Goal: Information Seeking & Learning: Learn about a topic

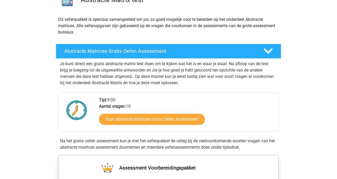
scroll to position [51, 0]
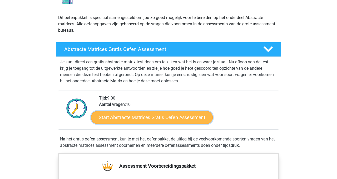
click at [153, 118] on link "Start Abstracte Matrices Gratis Oefen Assessment" at bounding box center [152, 117] width 122 height 13
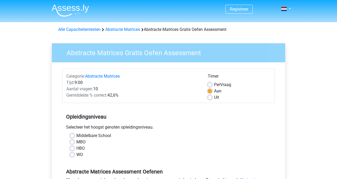
click at [79, 148] on label "HBO" at bounding box center [80, 148] width 8 height 6
click at [74, 148] on input "HBO" at bounding box center [72, 147] width 4 height 5
radio input "true"
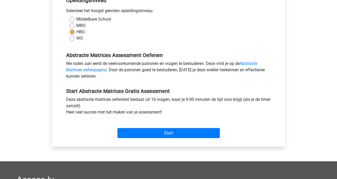
scroll to position [122, 0]
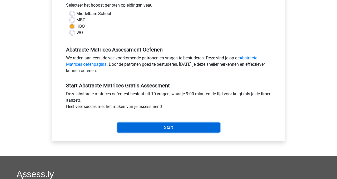
click at [161, 129] on input "Start" at bounding box center [169, 127] width 103 height 10
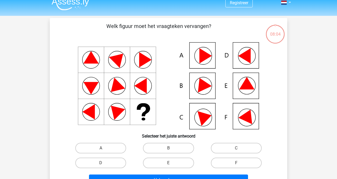
scroll to position [7, 0]
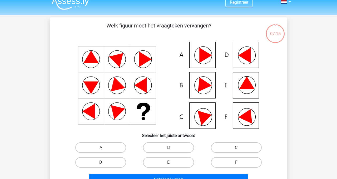
click at [203, 111] on icon at bounding box center [168, 85] width 212 height 87
click at [243, 145] on label "C" at bounding box center [236, 147] width 51 height 11
click at [240, 147] on input "C" at bounding box center [237, 148] width 3 height 3
radio input "true"
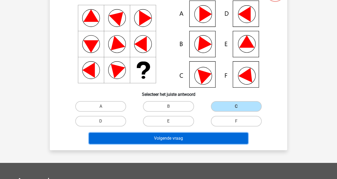
click at [197, 133] on button "Volgende vraag" at bounding box center [168, 138] width 159 height 11
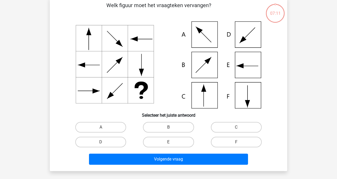
scroll to position [24, 0]
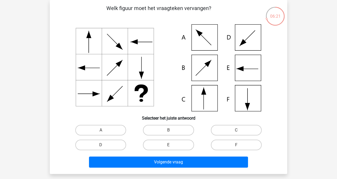
click at [209, 106] on icon at bounding box center [168, 67] width 212 height 87
click at [237, 128] on label "C" at bounding box center [236, 130] width 51 height 11
click at [237, 130] on input "C" at bounding box center [237, 131] width 3 height 3
radio input "true"
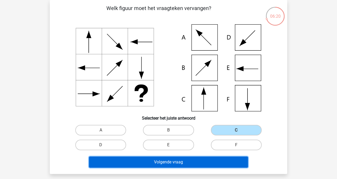
click at [184, 159] on button "Volgende vraag" at bounding box center [168, 161] width 159 height 11
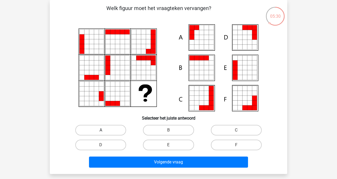
click at [111, 132] on label "A" at bounding box center [100, 130] width 51 height 11
click at [104, 132] on input "A" at bounding box center [102, 131] width 3 height 3
radio input "true"
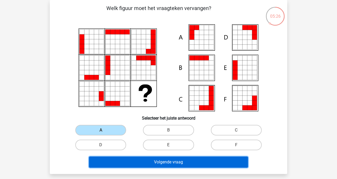
click at [172, 164] on button "Volgende vraag" at bounding box center [168, 161] width 159 height 11
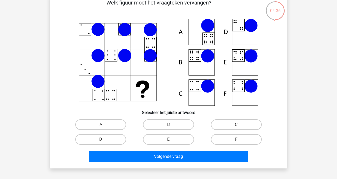
scroll to position [31, 0]
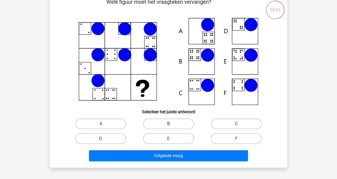
click at [153, 128] on label "B" at bounding box center [168, 123] width 51 height 11
click at [169, 127] on input "B" at bounding box center [170, 125] width 3 height 3
radio input "true"
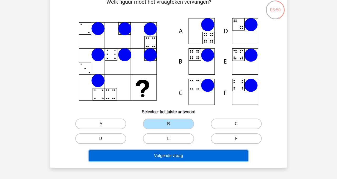
click at [151, 157] on button "Volgende vraag" at bounding box center [168, 155] width 159 height 11
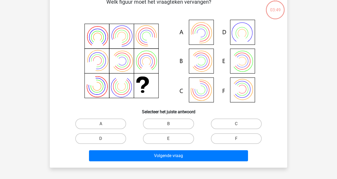
scroll to position [24, 0]
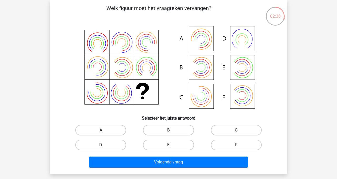
click at [93, 132] on label "A" at bounding box center [100, 130] width 51 height 11
click at [101, 132] on input "A" at bounding box center [102, 131] width 3 height 3
radio input "true"
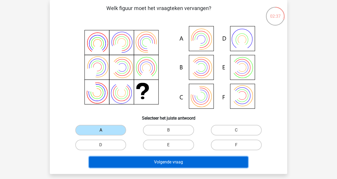
click at [161, 160] on button "Volgende vraag" at bounding box center [168, 161] width 159 height 11
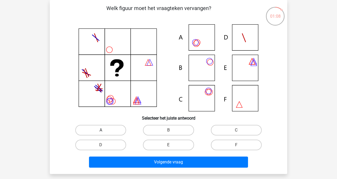
click at [110, 127] on label "A" at bounding box center [100, 130] width 51 height 11
click at [104, 130] on input "A" at bounding box center [102, 131] width 3 height 3
radio input "true"
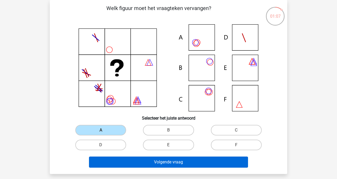
click at [172, 162] on button "Volgende vraag" at bounding box center [168, 161] width 159 height 11
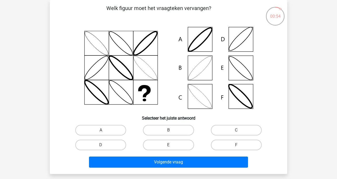
click at [171, 130] on input "B" at bounding box center [170, 131] width 3 height 3
radio input "true"
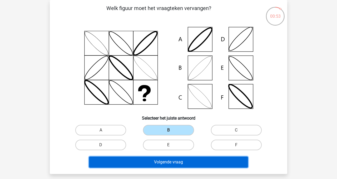
click at [176, 161] on button "Volgende vraag" at bounding box center [168, 161] width 159 height 11
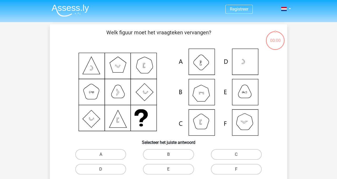
scroll to position [24, 0]
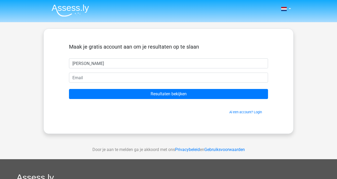
type input "Maureen"
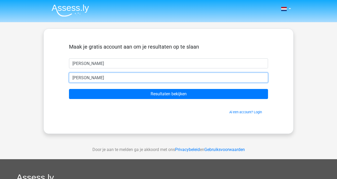
type input "maureenvanschie@hotmail.com"
click at [69, 89] on input "Resultaten bekijken" at bounding box center [168, 94] width 199 height 10
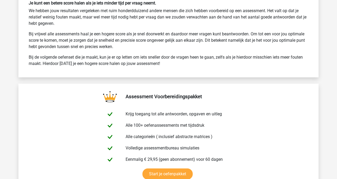
scroll to position [819, 0]
